Goal: Information Seeking & Learning: Learn about a topic

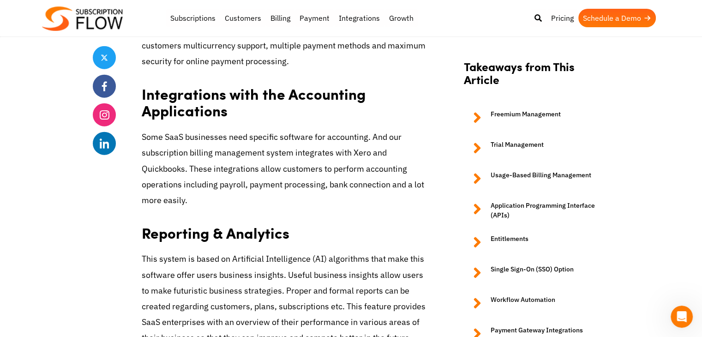
scroll to position [2169, 0]
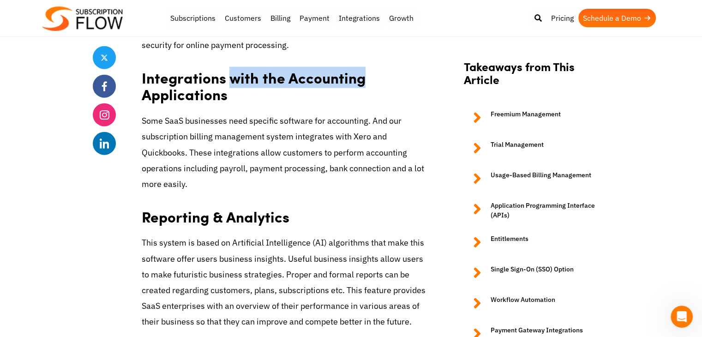
drag, startPoint x: 229, startPoint y: 75, endPoint x: 369, endPoint y: 76, distance: 139.8
click at [369, 76] on h2 "Integrations with the Accounting Applications" at bounding box center [284, 83] width 284 height 46
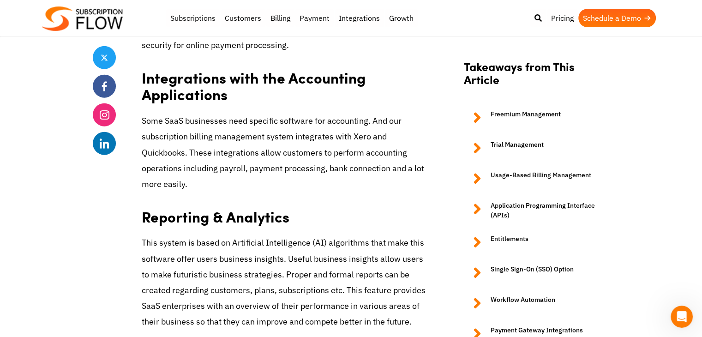
click at [324, 122] on p "Some SaaS businesses need specific software for accounting. And our subscriptio…" at bounding box center [284, 152] width 284 height 79
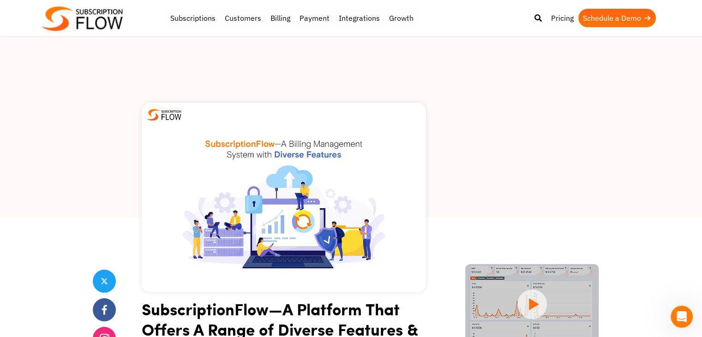
scroll to position [0, 0]
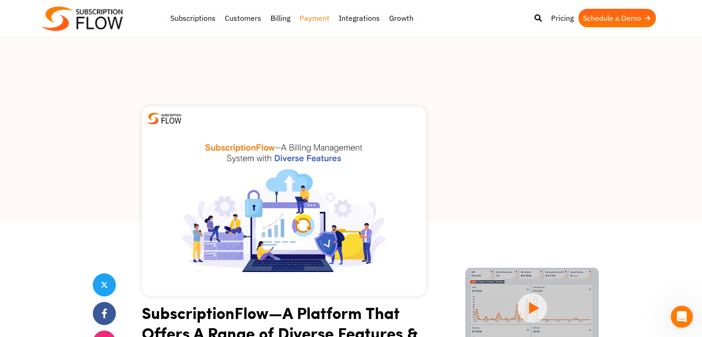
click at [315, 14] on link "Payment" at bounding box center [314, 18] width 39 height 18
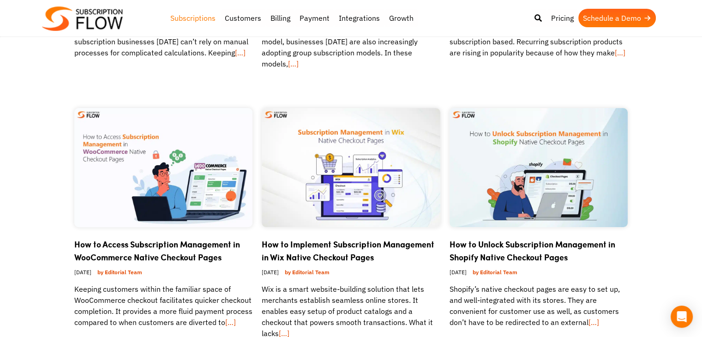
scroll to position [415, 0]
